Goal: Information Seeking & Learning: Learn about a topic

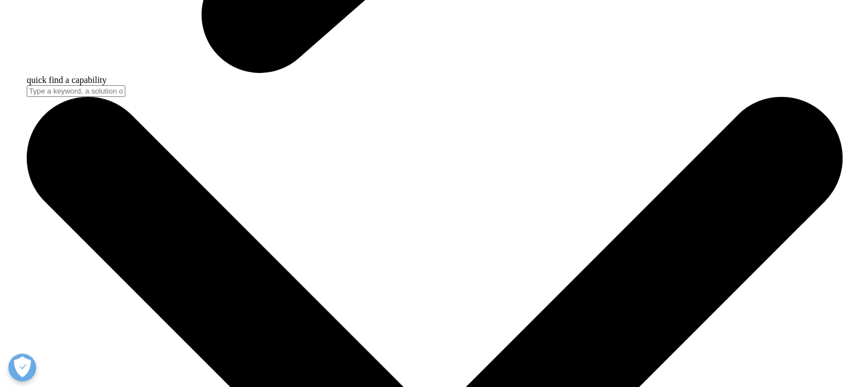
scroll to position [3688, 0]
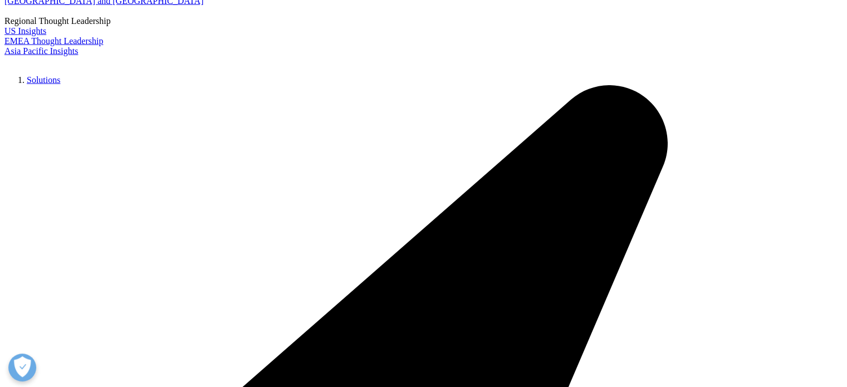
scroll to position [2718, 0]
